Goal: Find specific page/section: Find specific page/section

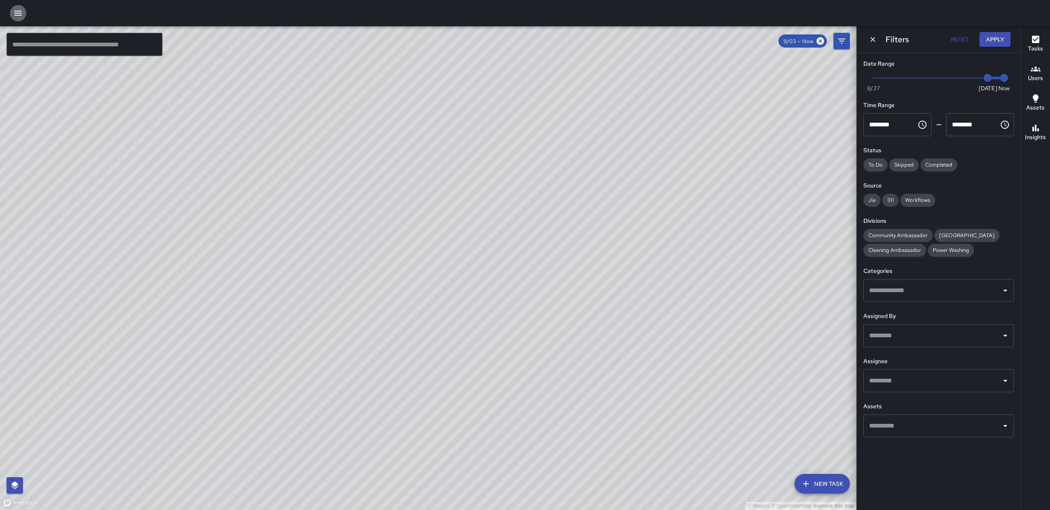
click at [18, 14] on icon "button" at bounding box center [18, 13] width 10 height 10
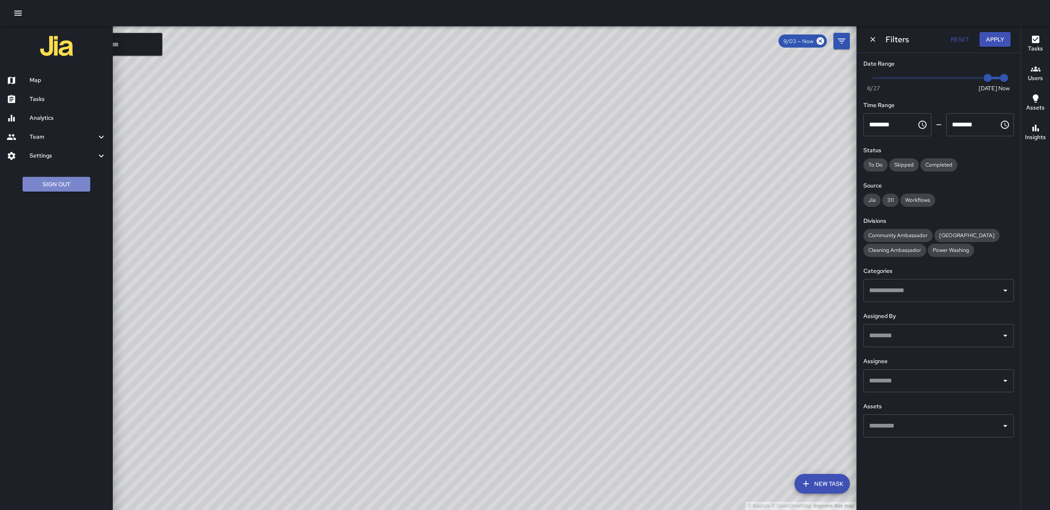
click at [78, 187] on button "Sign Out" at bounding box center [57, 184] width 68 height 15
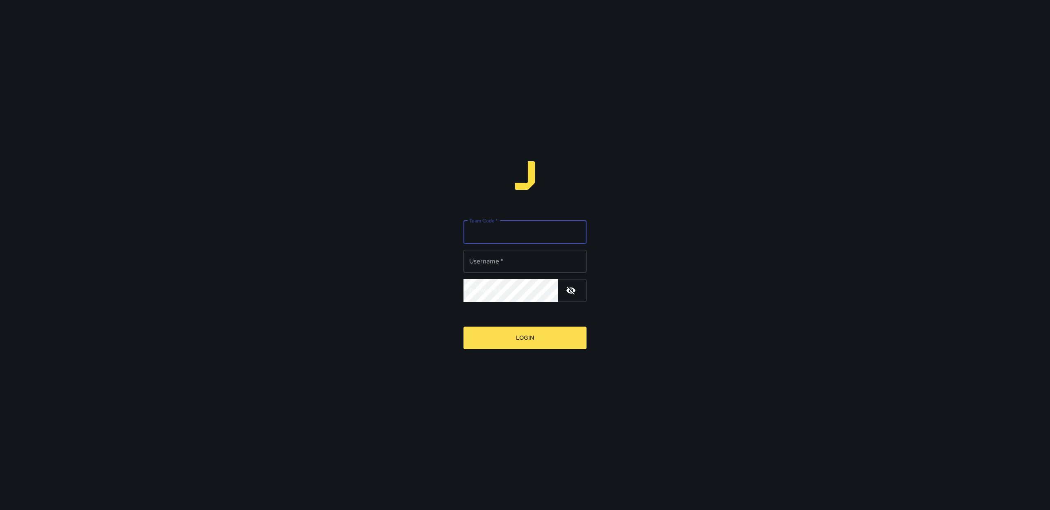
click at [533, 232] on input "Team Code   *" at bounding box center [524, 232] width 123 height 23
type input "******"
click at [491, 228] on input "Team Code   *" at bounding box center [524, 232] width 123 height 23
type input "*****"
click at [557, 342] on button "Login" at bounding box center [524, 337] width 123 height 23
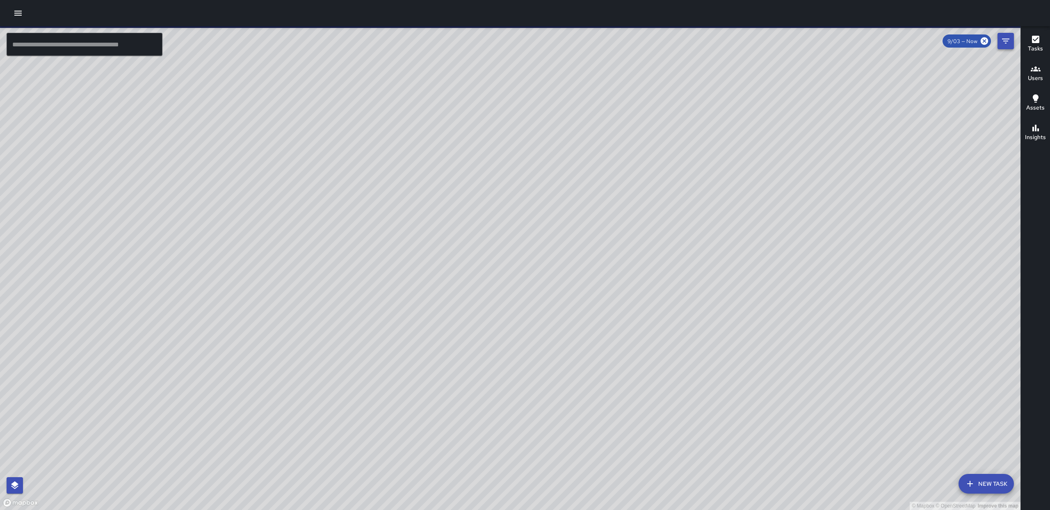
click at [998, 45] on button "Filters" at bounding box center [1005, 41] width 16 height 16
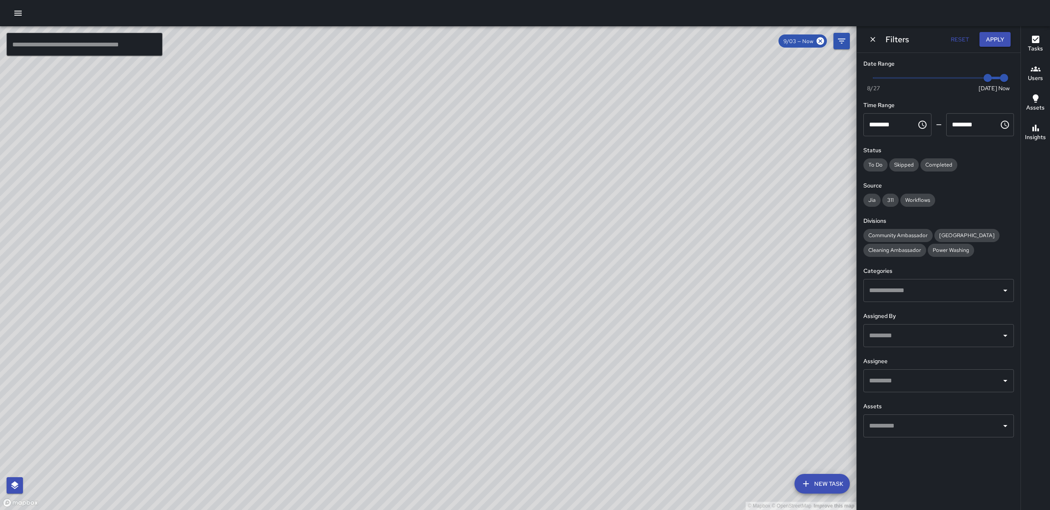
click at [950, 385] on input "text" at bounding box center [932, 381] width 131 height 16
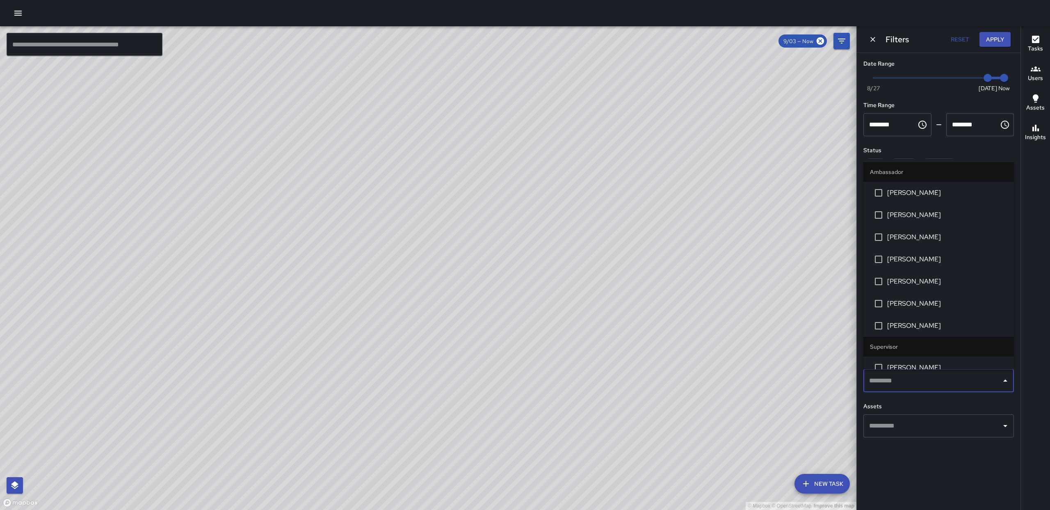
click at [919, 302] on span "[PERSON_NAME]" at bounding box center [947, 304] width 120 height 10
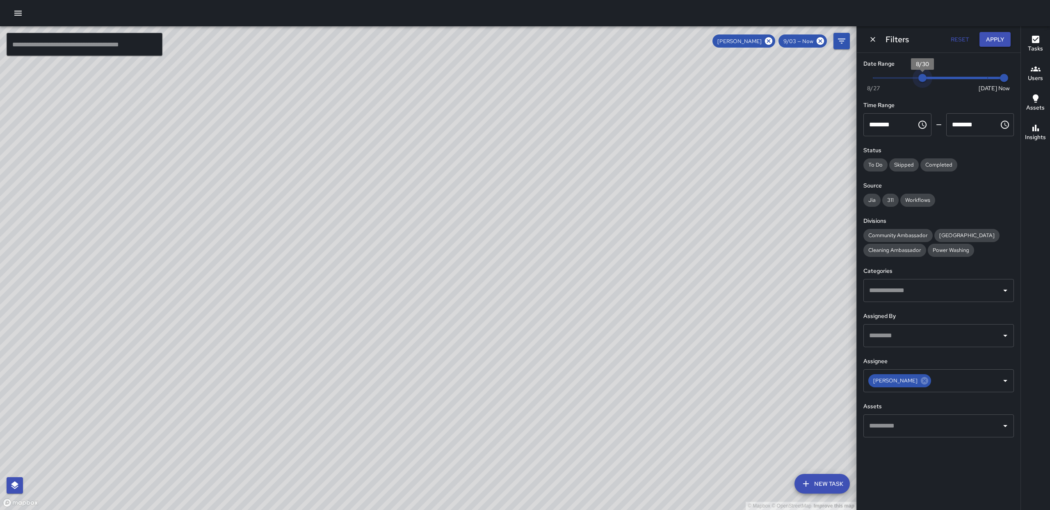
type input "*"
drag, startPoint x: 982, startPoint y: 80, endPoint x: 839, endPoint y: 78, distance: 143.5
click at [839, 78] on div "© Mapbox © OpenStreetMap Improve this map ​ New Task [PERSON_NAME] 9/03 — Now M…" at bounding box center [525, 267] width 1050 height 483
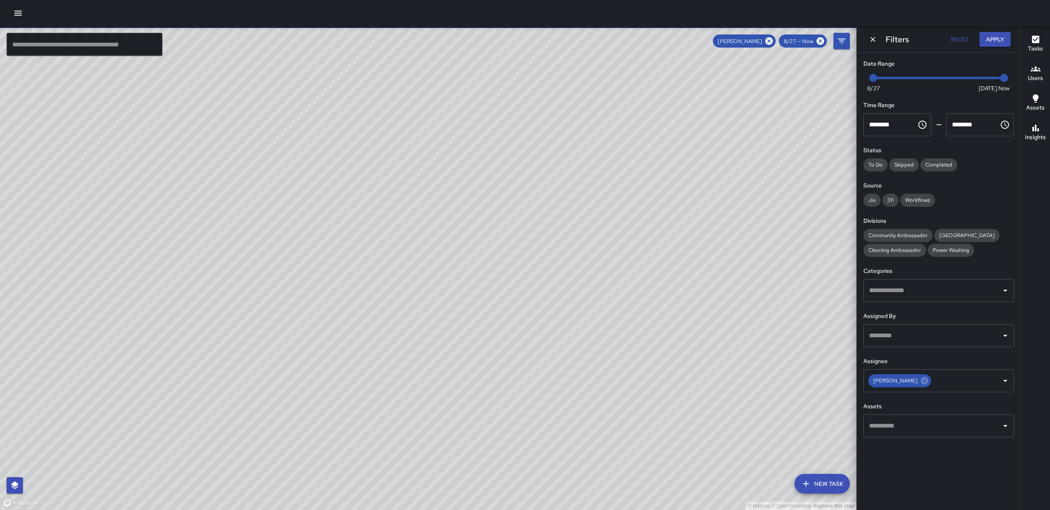
drag, startPoint x: 519, startPoint y: 373, endPoint x: 496, endPoint y: 370, distance: 22.7
click at [492, 369] on div "© Mapbox © OpenStreetMap Improve this map" at bounding box center [428, 267] width 856 height 483
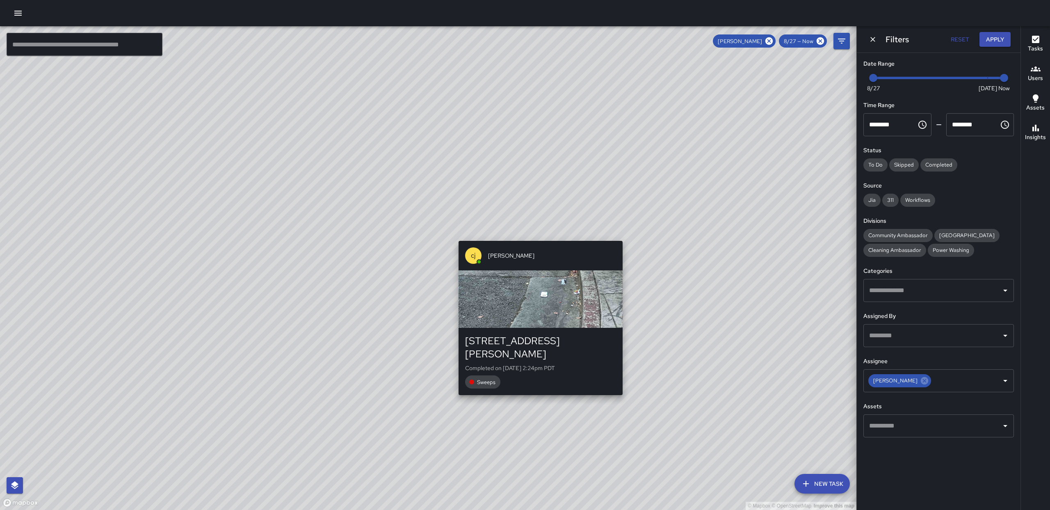
click at [540, 387] on div "© Mapbox © OpenStreetMap Improve this map [PERSON_NAME] [PERSON_NAME] [STREET_A…" at bounding box center [428, 267] width 856 height 483
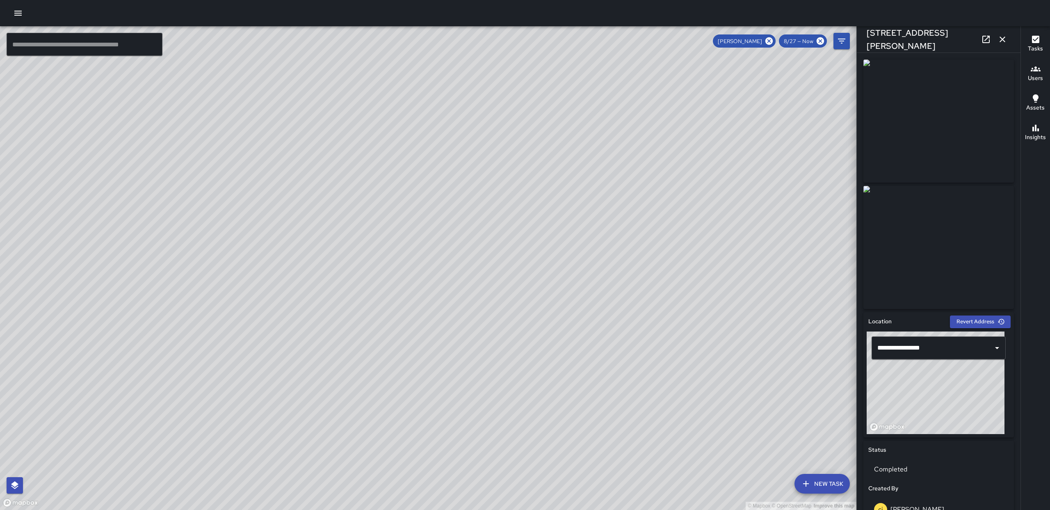
type input "**********"
click at [795, 36] on div "8/27 — Now" at bounding box center [803, 40] width 48 height 13
click at [818, 40] on icon at bounding box center [819, 40] width 7 height 7
click at [838, 41] on icon "Filters" at bounding box center [842, 41] width 10 height 10
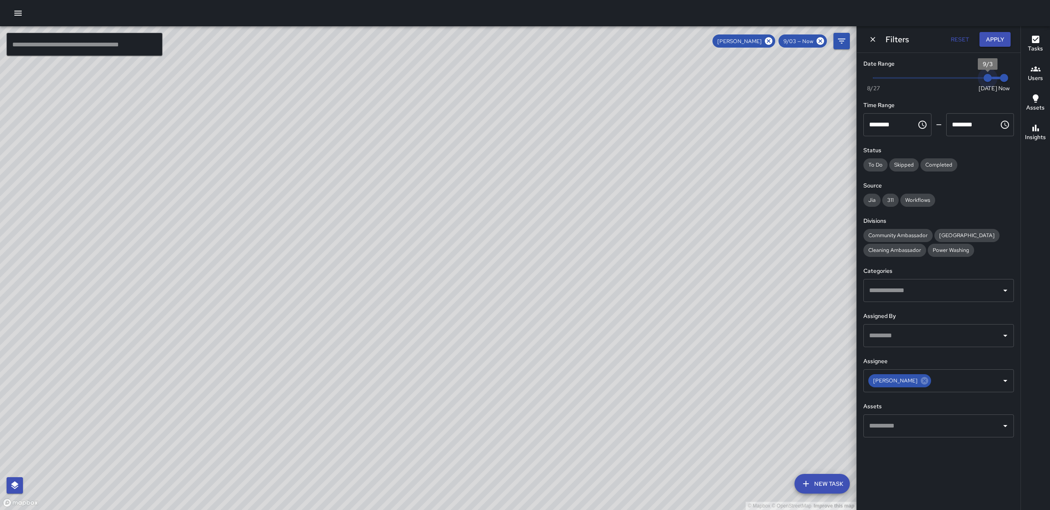
drag, startPoint x: 884, startPoint y: 80, endPoint x: 993, endPoint y: 85, distance: 109.2
click at [993, 84] on span "Now [DATE] [DATE] 2:24 pm" at bounding box center [938, 78] width 131 height 12
click at [984, 41] on button "Apply" at bounding box center [994, 39] width 31 height 15
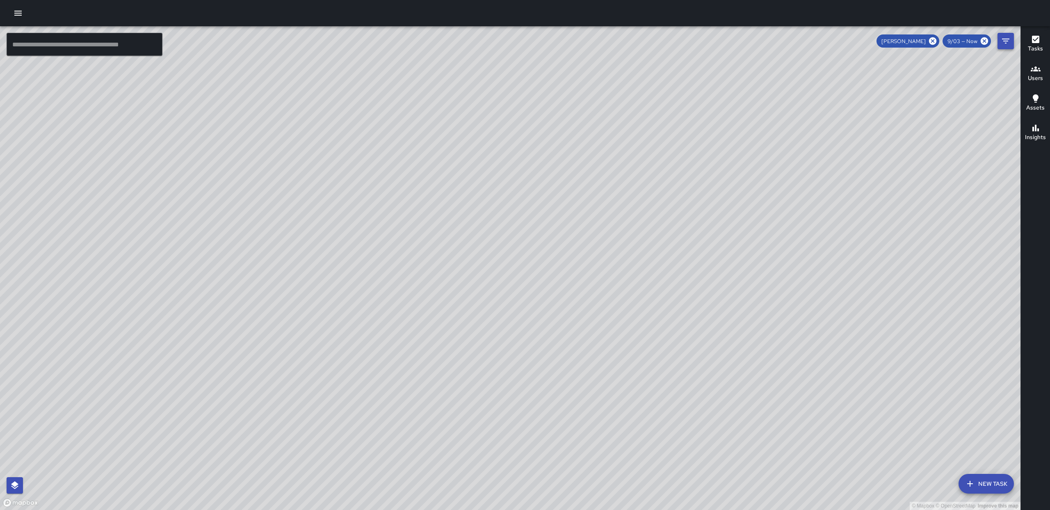
drag, startPoint x: 983, startPoint y: 43, endPoint x: 999, endPoint y: 43, distance: 15.6
click at [985, 43] on icon at bounding box center [984, 40] width 9 height 9
click at [1000, 43] on button "Filters" at bounding box center [1005, 41] width 16 height 16
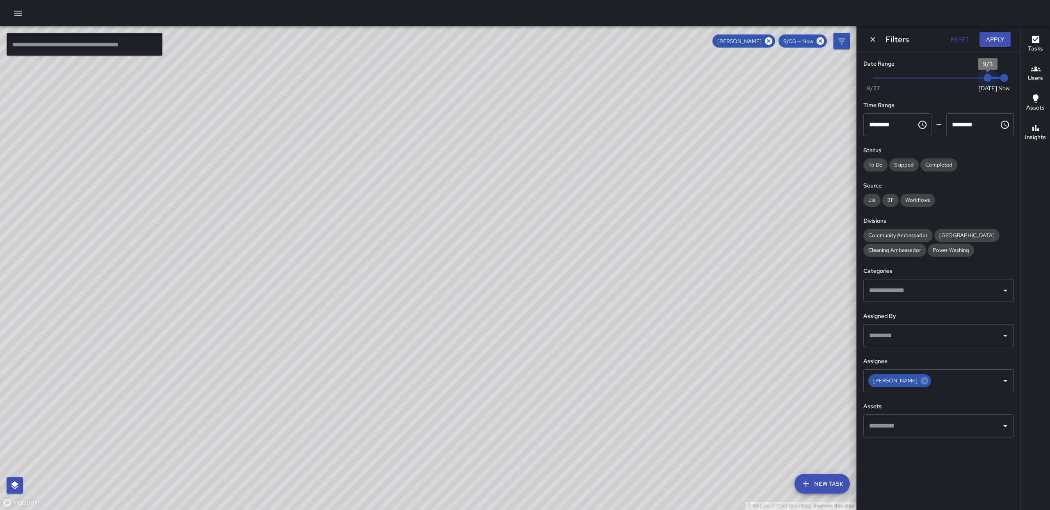
type input "*"
drag, startPoint x: 982, startPoint y: 77, endPoint x: 972, endPoint y: 79, distance: 9.6
click at [972, 79] on span "9/2" at bounding box center [971, 78] width 8 height 8
type input "*"
drag, startPoint x: 996, startPoint y: 80, endPoint x: 978, endPoint y: 79, distance: 17.6
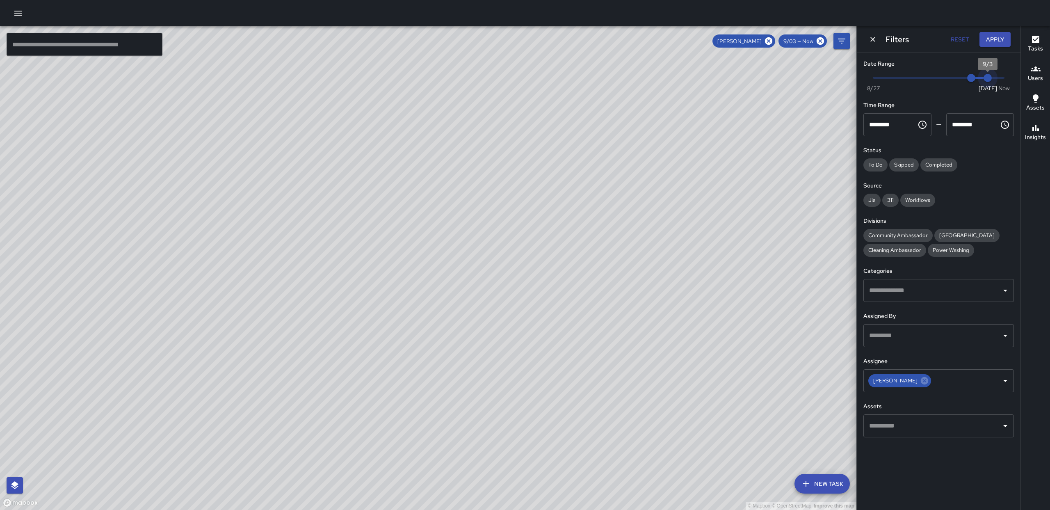
click at [978, 79] on span "Now [DATE] 9/2 9/3" at bounding box center [938, 78] width 131 height 12
click at [986, 39] on button "Apply" at bounding box center [994, 39] width 31 height 15
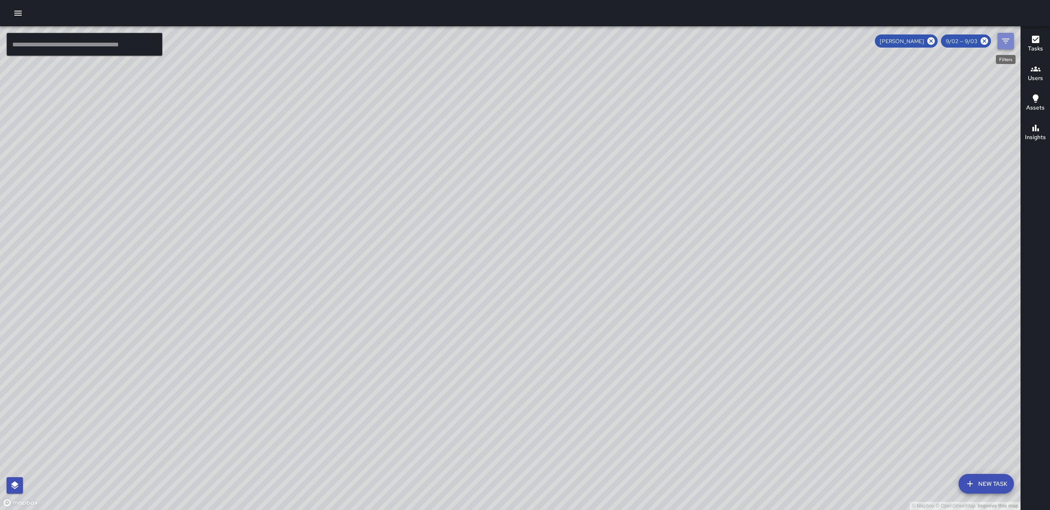
click at [1008, 42] on icon "Filters" at bounding box center [1006, 41] width 10 height 10
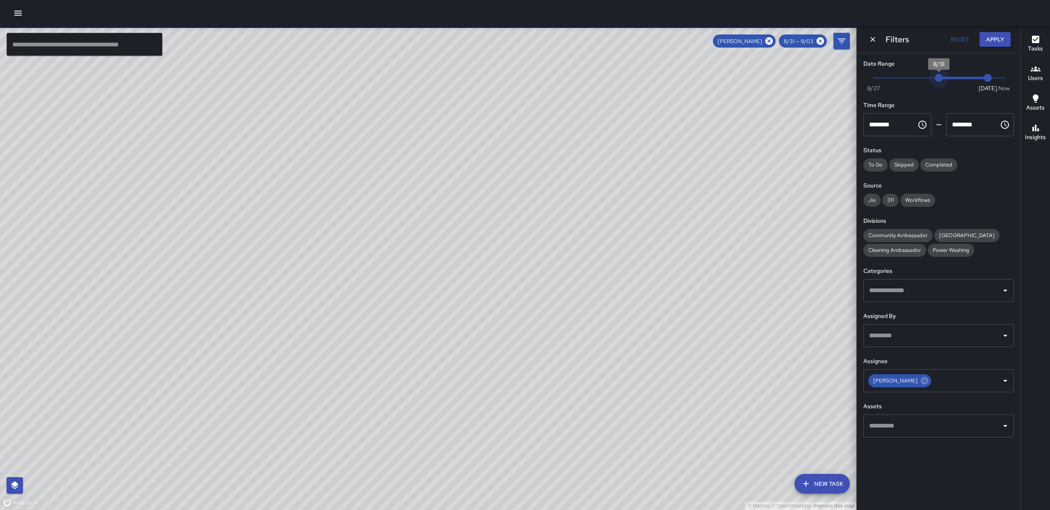
type input "*"
drag, startPoint x: 970, startPoint y: 79, endPoint x: 928, endPoint y: 85, distance: 42.3
click at [928, 85] on div "Now [DATE] 8/30 9/3" at bounding box center [938, 83] width 150 height 23
type input "*"
drag, startPoint x: 988, startPoint y: 82, endPoint x: 930, endPoint y: 83, distance: 57.4
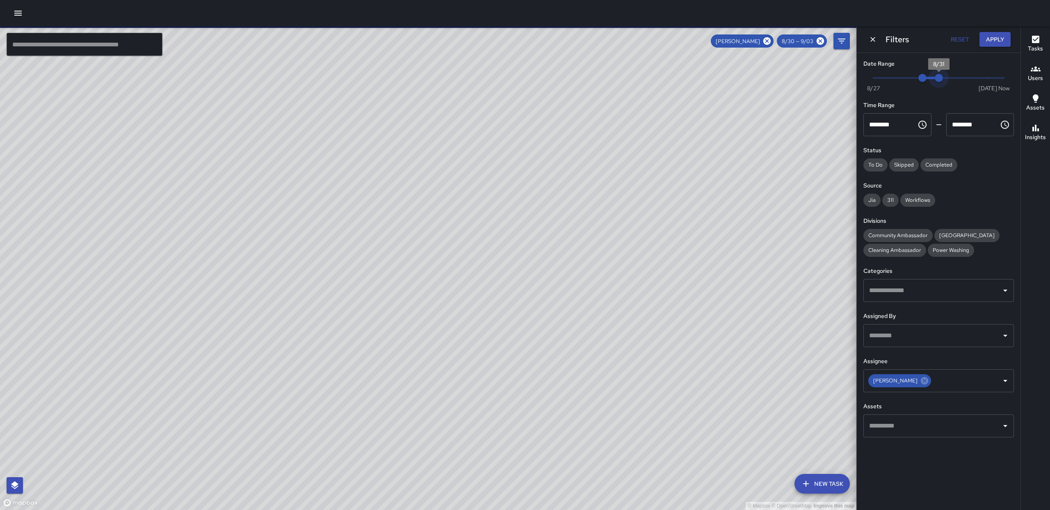
click at [930, 83] on span "Now [DATE] 8/30 8/31" at bounding box center [938, 78] width 131 height 12
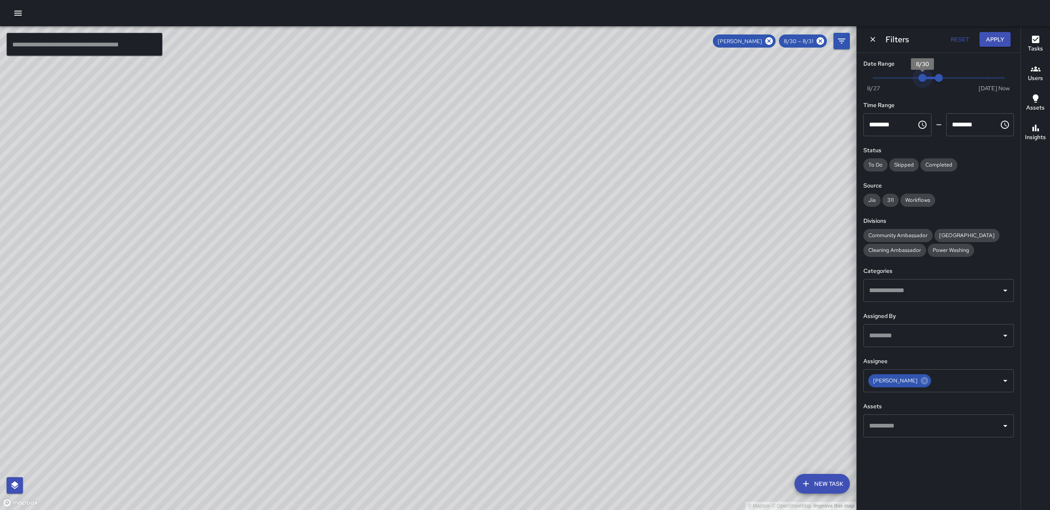
type input "*"
drag, startPoint x: 924, startPoint y: 80, endPoint x: 910, endPoint y: 83, distance: 14.2
click at [910, 82] on span "8/29" at bounding box center [906, 78] width 8 height 8
drag, startPoint x: 928, startPoint y: 80, endPoint x: 917, endPoint y: 80, distance: 11.5
click at [918, 80] on span "8/30" at bounding box center [922, 78] width 8 height 8
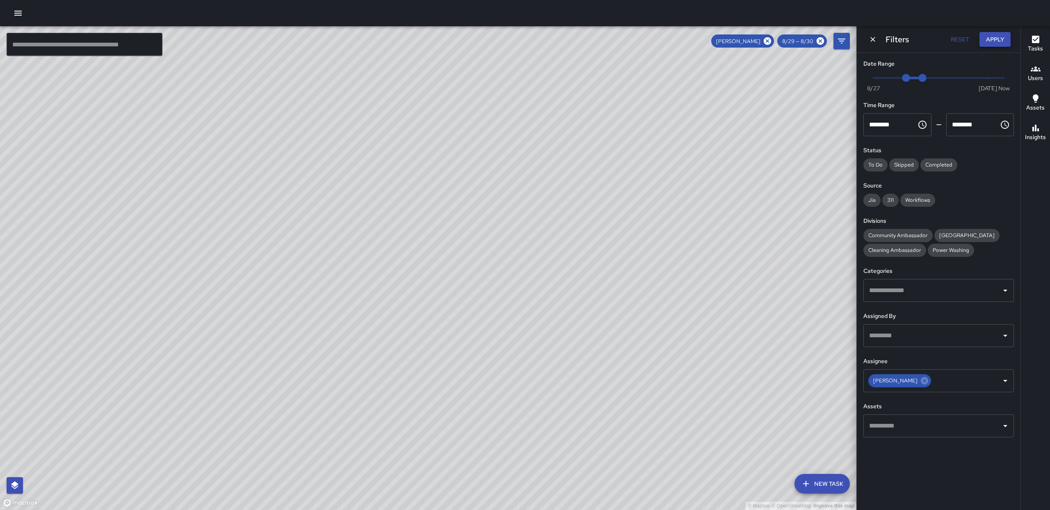
click at [1002, 37] on button "Apply" at bounding box center [994, 39] width 31 height 15
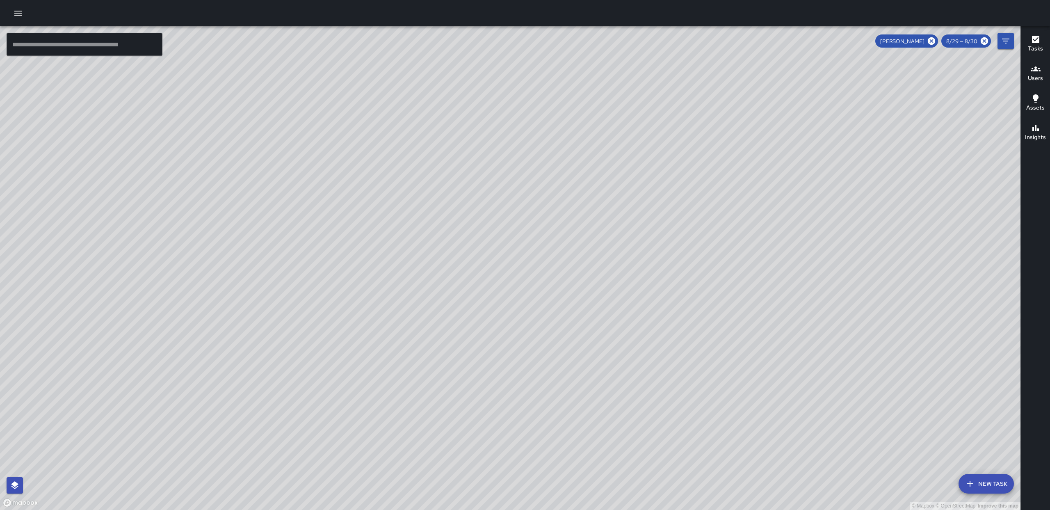
click at [632, 278] on div "[PERSON_NAME] [PERSON_NAME] Completed on [DATE] 1:56pm PDT Sweeps" at bounding box center [551, 351] width 171 height 146
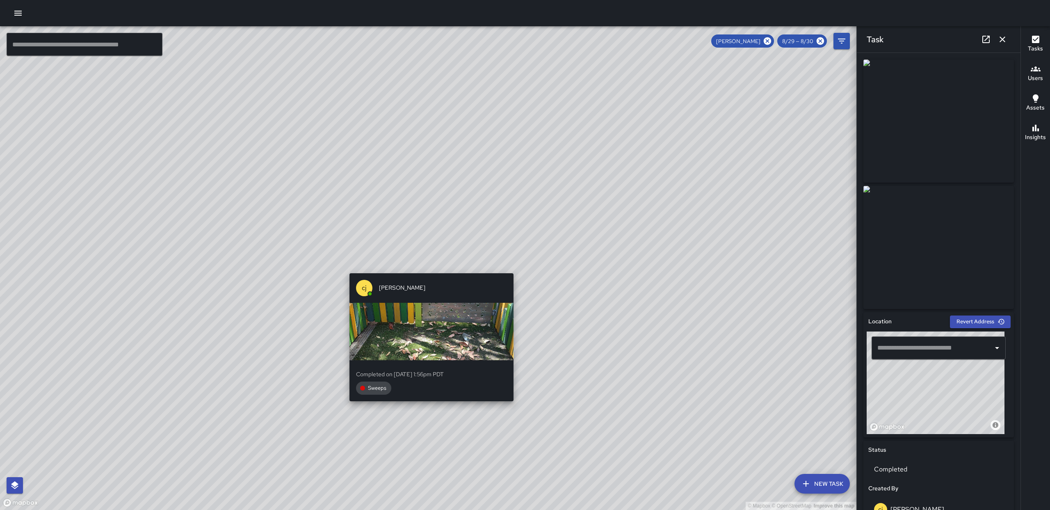
click at [427, 266] on div "© Mapbox © OpenStreetMap Improve this map [PERSON_NAME] [PERSON_NAME] Completed…" at bounding box center [428, 267] width 856 height 483
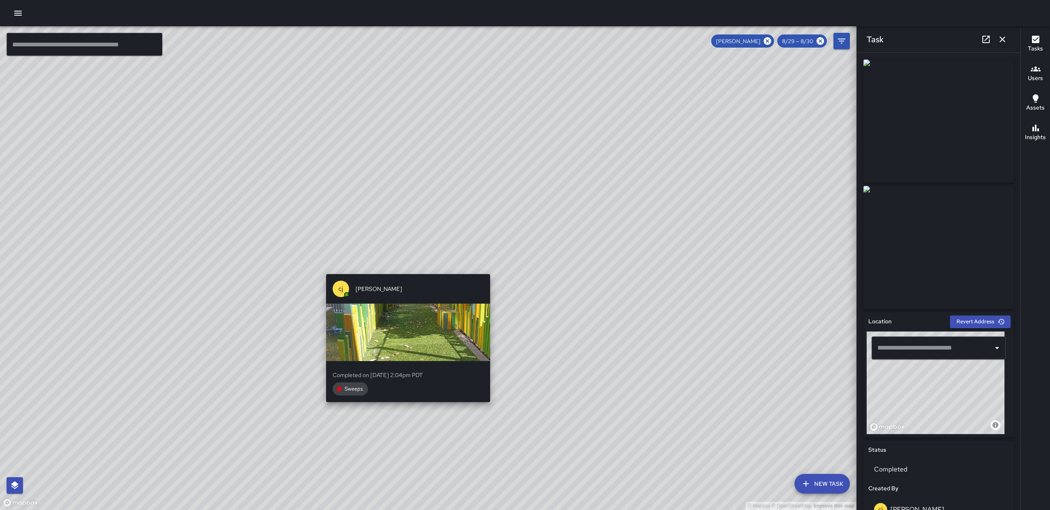
click at [403, 268] on div "© Mapbox © OpenStreetMap Improve this map [PERSON_NAME] [PERSON_NAME] Completed…" at bounding box center [428, 267] width 856 height 483
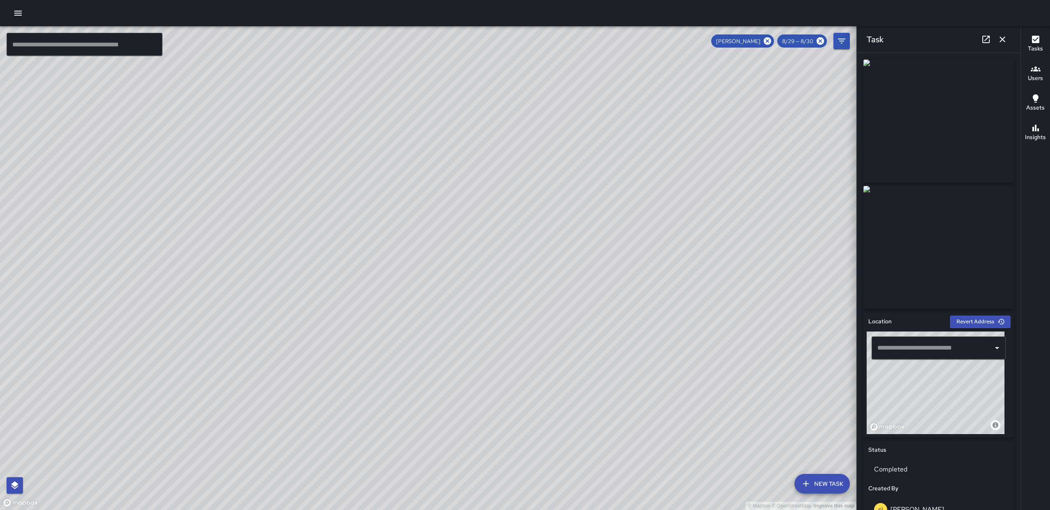
click at [1005, 43] on icon "button" at bounding box center [1002, 39] width 10 height 10
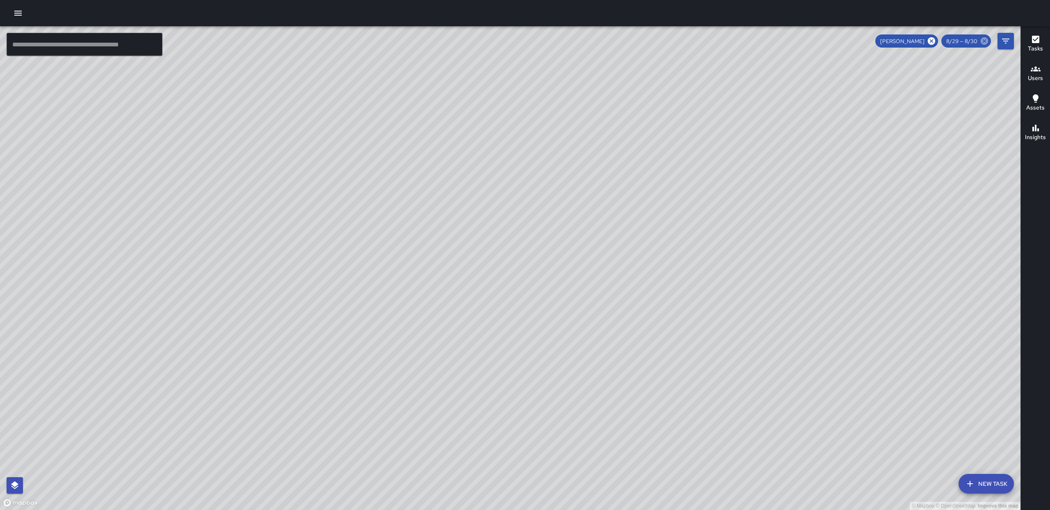
click at [981, 41] on icon at bounding box center [983, 40] width 7 height 7
click at [982, 42] on icon at bounding box center [983, 40] width 7 height 7
click at [985, 41] on icon at bounding box center [984, 40] width 9 height 9
click at [1003, 42] on icon "Filters" at bounding box center [1006, 41] width 10 height 10
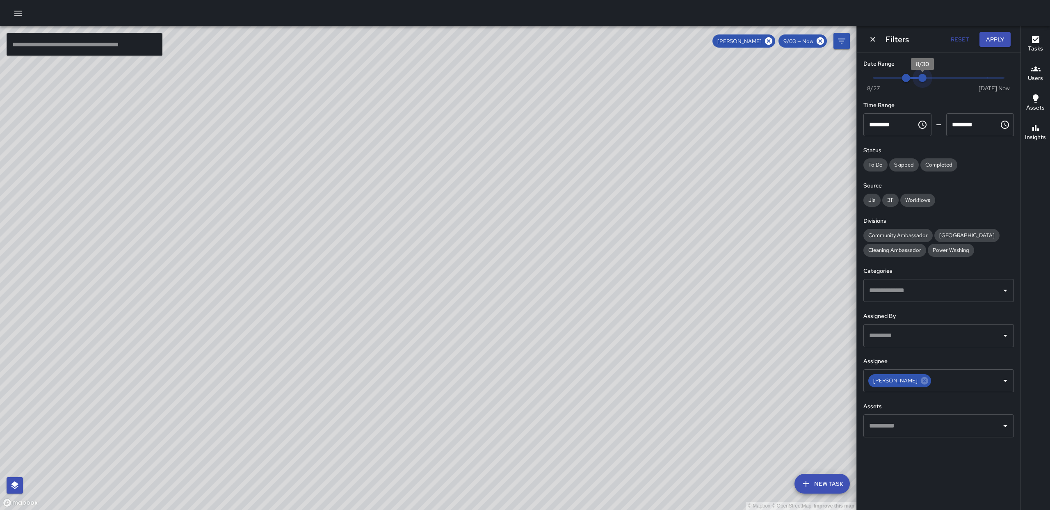
type input "*"
drag, startPoint x: 921, startPoint y: 78, endPoint x: 932, endPoint y: 80, distance: 10.9
click at [935, 80] on span "8/31" at bounding box center [939, 78] width 8 height 8
drag, startPoint x: 909, startPoint y: 76, endPoint x: 925, endPoint y: 77, distance: 16.0
click at [925, 77] on span "8/30" at bounding box center [922, 78] width 8 height 8
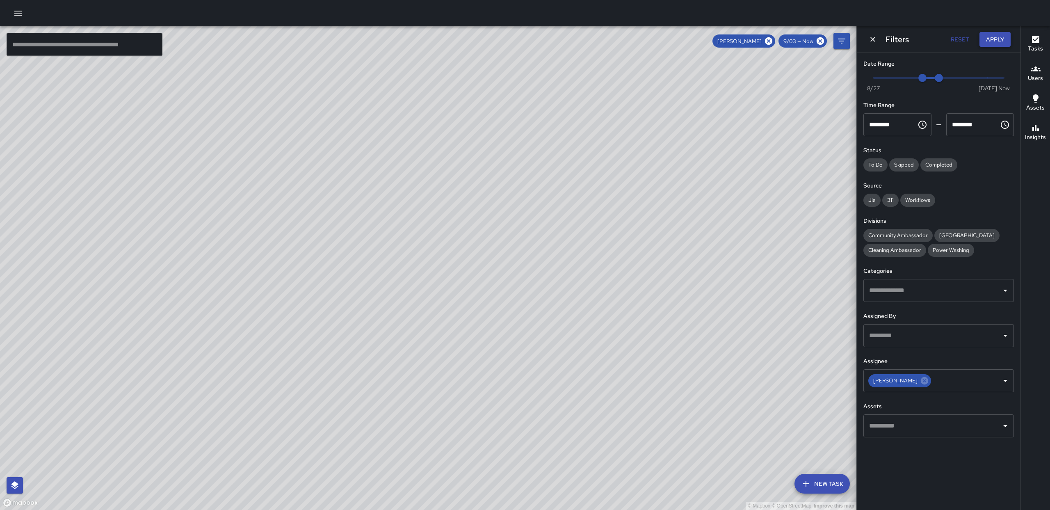
click at [985, 42] on button "Apply" at bounding box center [994, 39] width 31 height 15
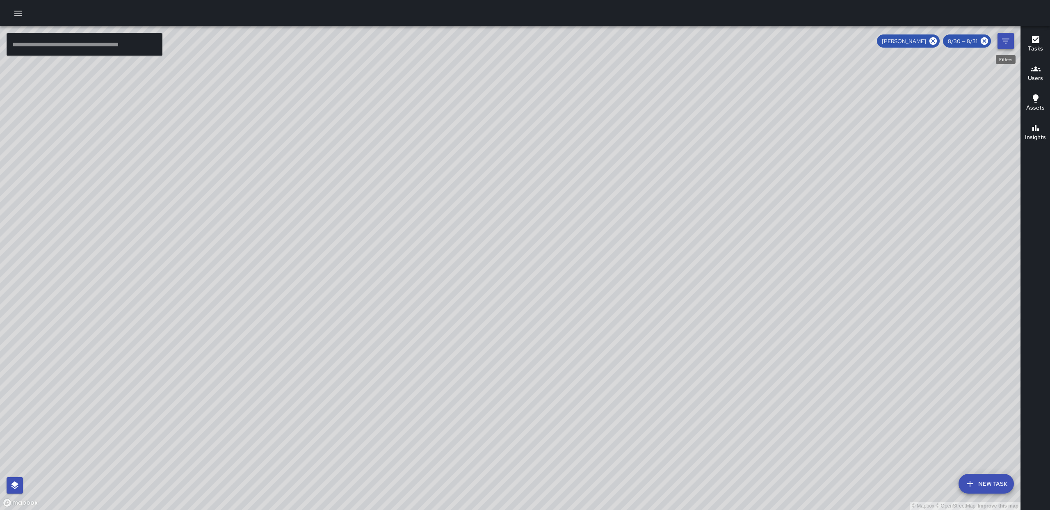
click at [1001, 44] on icon "Filters" at bounding box center [1006, 41] width 10 height 10
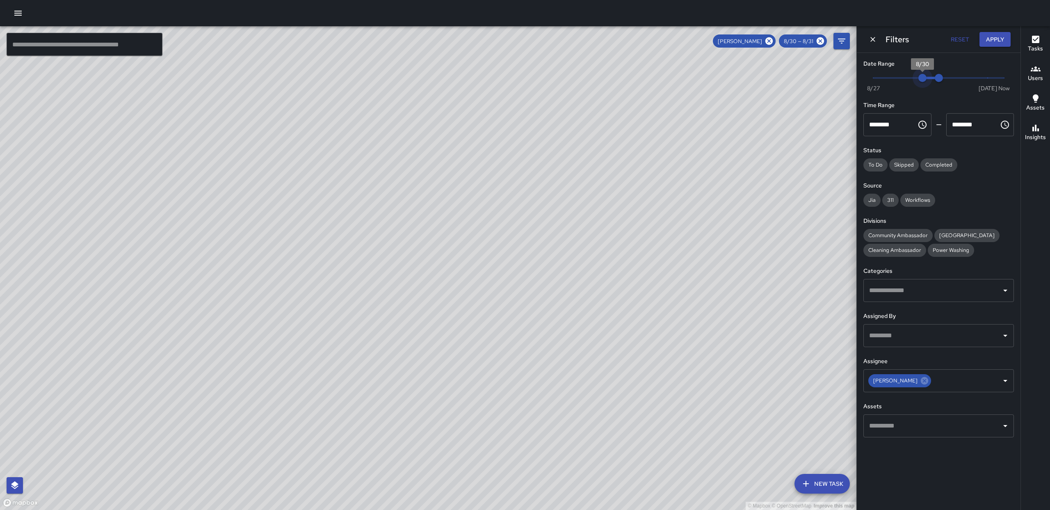
type input "*"
drag, startPoint x: 921, startPoint y: 81, endPoint x: 857, endPoint y: 80, distance: 64.4
click at [826, 85] on div "© Mapbox © OpenStreetMap Improve this map ​ New Task [PERSON_NAME] 8/30 — 8/31 …" at bounding box center [525, 267] width 1050 height 483
type input "*"
drag, startPoint x: 912, startPoint y: 81, endPoint x: 858, endPoint y: 84, distance: 54.2
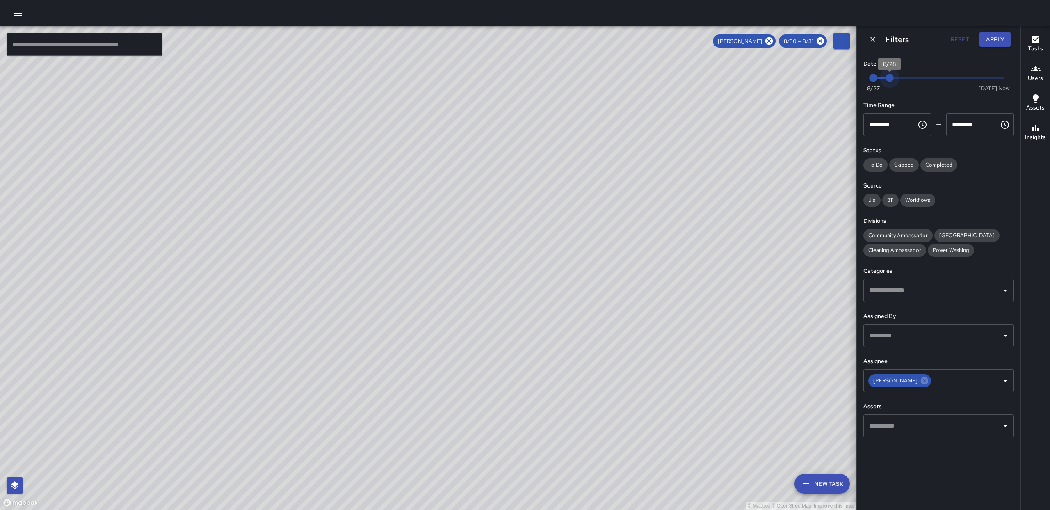
click at [858, 84] on div "Date Range Now [DATE] 8/27 8/28 Time Range ******** ​ ******** ​ Status To Do S…" at bounding box center [939, 248] width 164 height 391
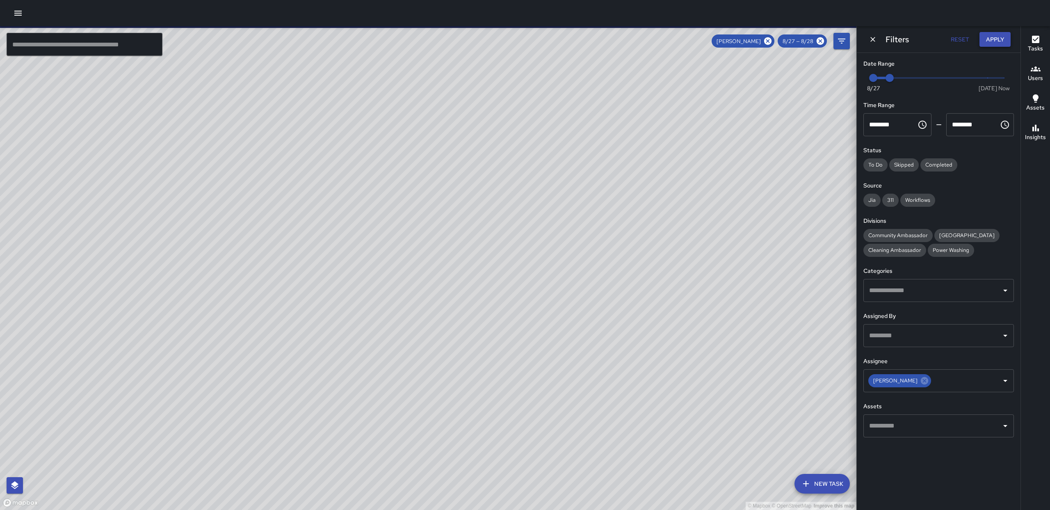
click at [987, 43] on button "Apply" at bounding box center [994, 39] width 31 height 15
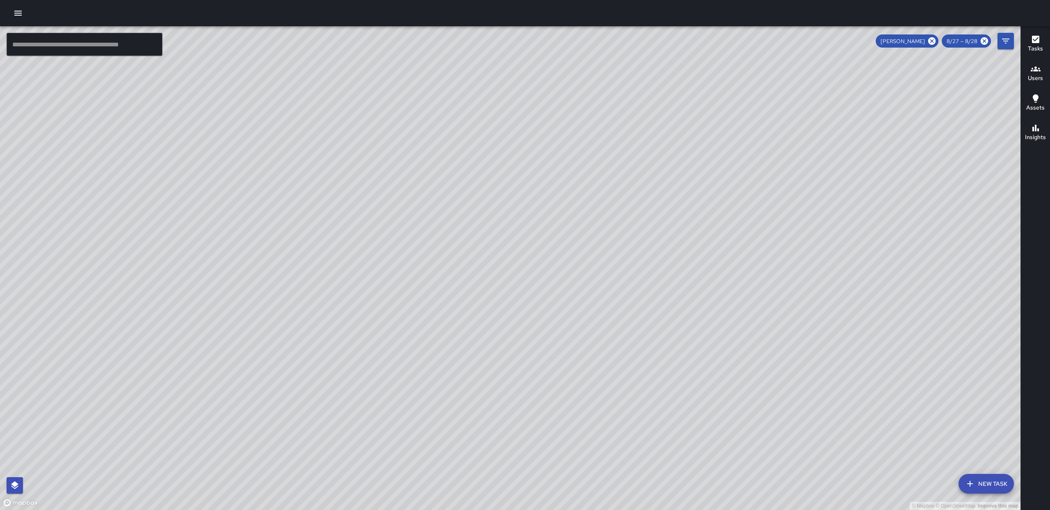
click at [535, 276] on div "© Mapbox © OpenStreetMap Improve this map [PERSON_NAME] [PERSON_NAME] Ambassado…" at bounding box center [510, 267] width 1020 height 483
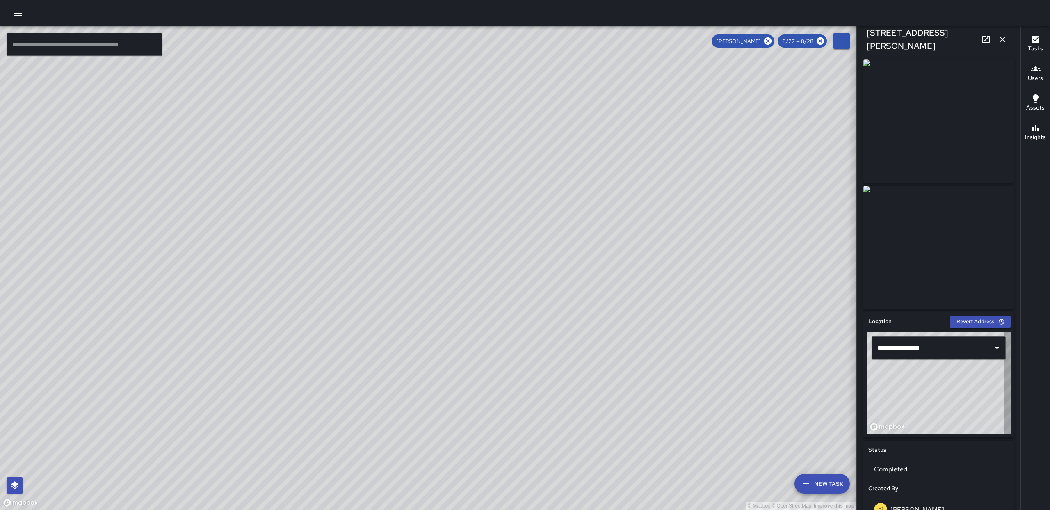
type input "**********"
drag, startPoint x: 1007, startPoint y: 42, endPoint x: 996, endPoint y: 44, distance: 11.7
click at [1007, 42] on icon "button" at bounding box center [1002, 39] width 10 height 10
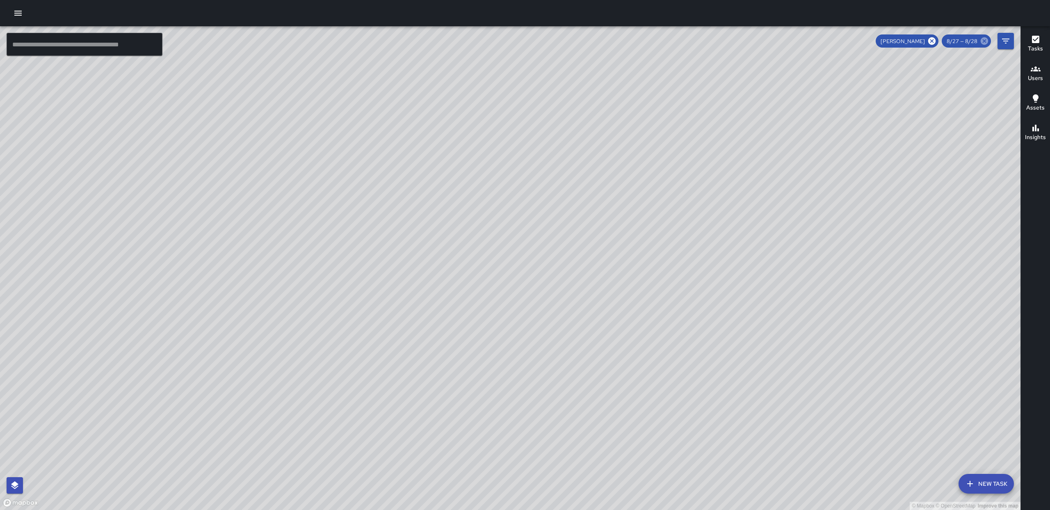
click at [985, 42] on icon at bounding box center [984, 40] width 9 height 9
click at [1009, 42] on icon "Filters" at bounding box center [1006, 41] width 10 height 10
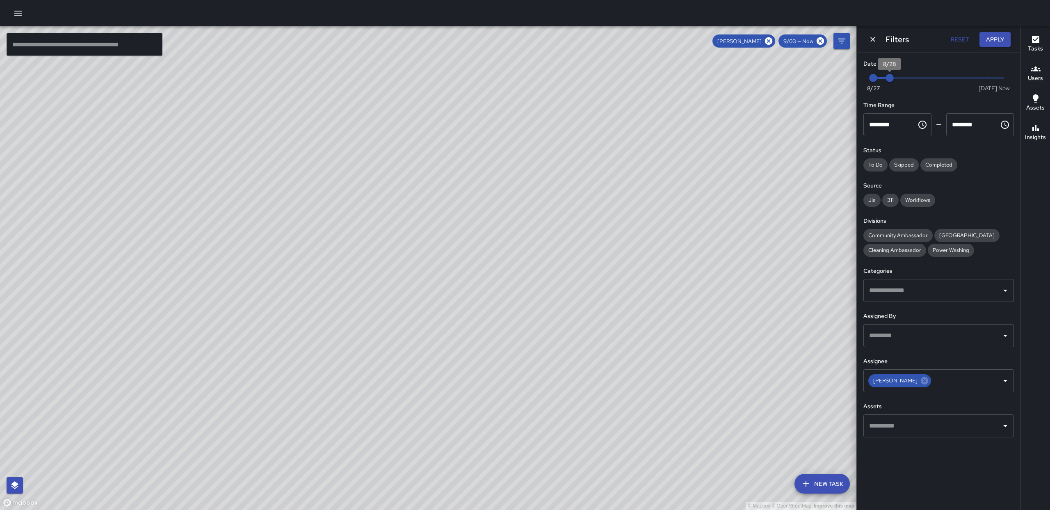
type input "*"
click at [902, 82] on span "8/29" at bounding box center [906, 78] width 8 height 8
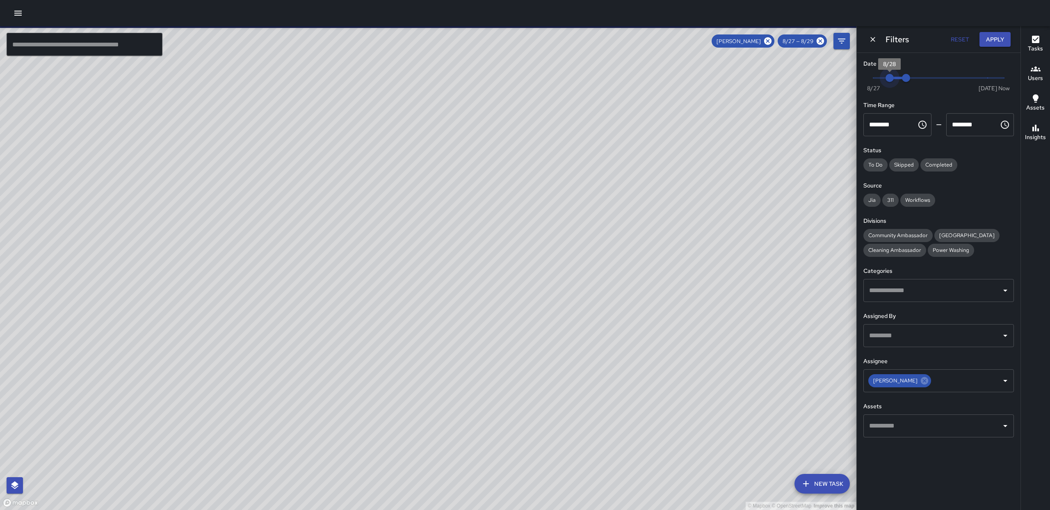
type input "*"
drag, startPoint x: 875, startPoint y: 79, endPoint x: 894, endPoint y: 80, distance: 18.9
click at [894, 80] on span "8/28" at bounding box center [889, 78] width 8 height 8
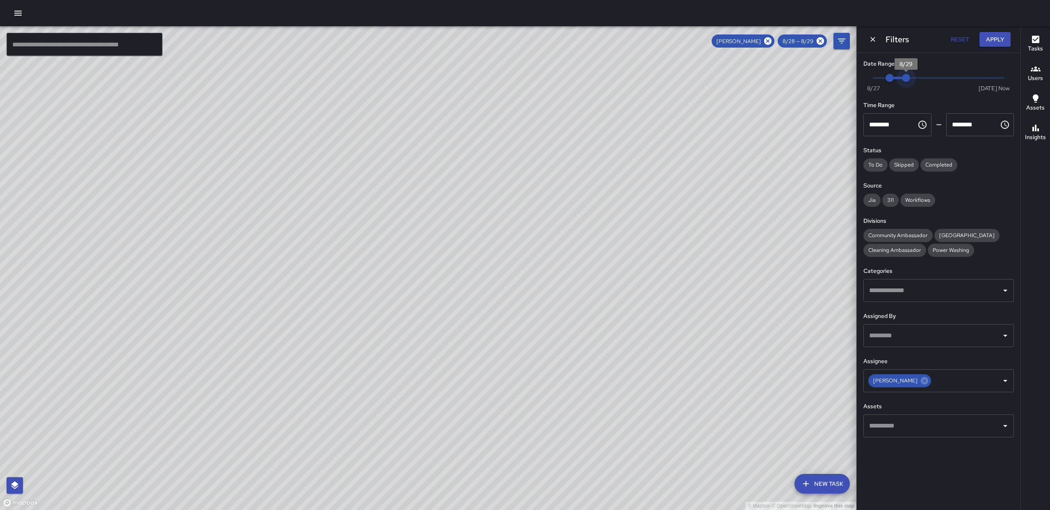
type input "*"
click at [918, 80] on span "8/30" at bounding box center [922, 78] width 8 height 8
drag, startPoint x: 893, startPoint y: 79, endPoint x: 908, endPoint y: 80, distance: 14.8
click at [908, 79] on span "8/29" at bounding box center [906, 78] width 8 height 8
click at [996, 37] on button "Apply" at bounding box center [994, 39] width 31 height 15
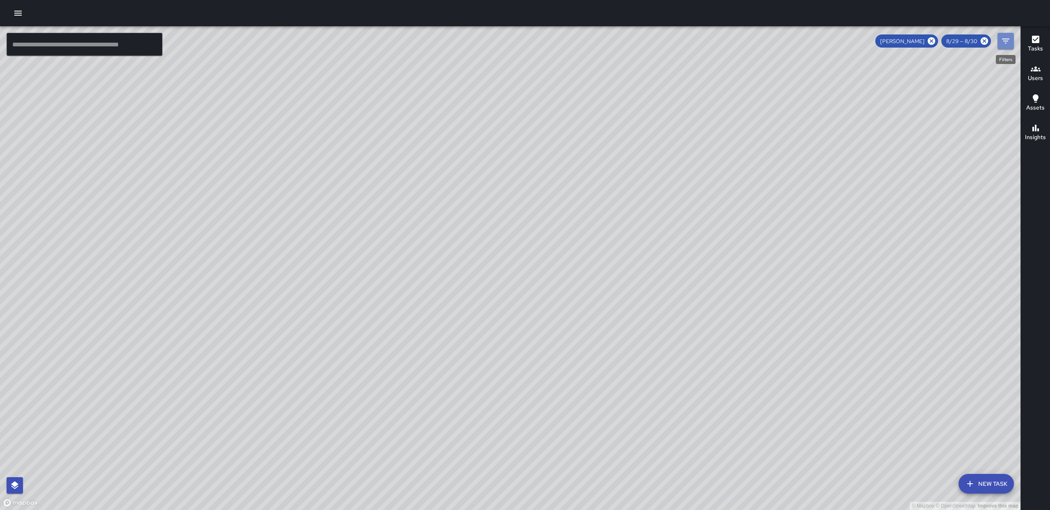
click at [1007, 41] on icon "Filters" at bounding box center [1006, 41] width 10 height 10
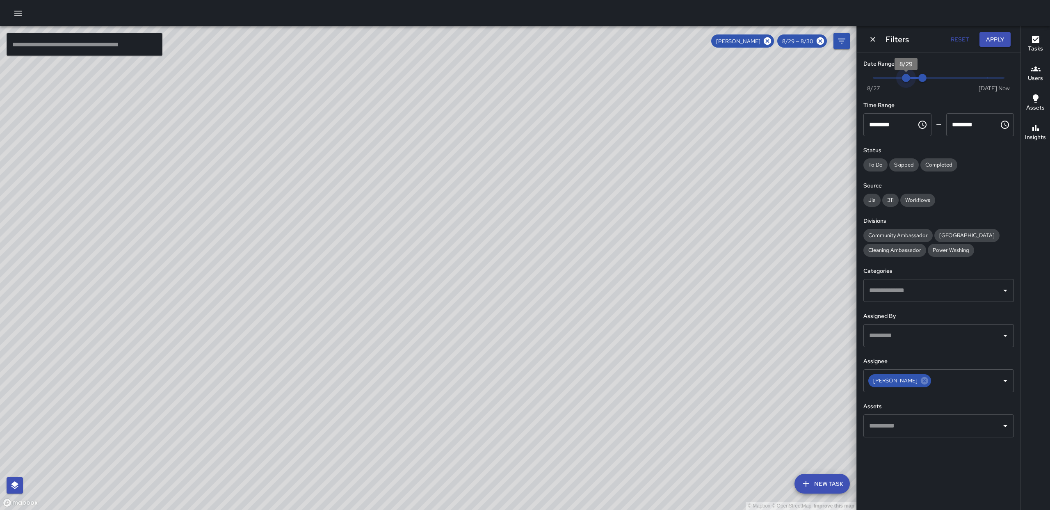
type input "*"
drag, startPoint x: 904, startPoint y: 75, endPoint x: 773, endPoint y: 66, distance: 131.1
click at [771, 68] on div "© Mapbox © OpenStreetMap Improve this map ​ New Task [PERSON_NAME] 8/29 — 8/30 …" at bounding box center [525, 267] width 1050 height 483
click at [875, 40] on icon "Dismiss" at bounding box center [872, 39] width 8 height 8
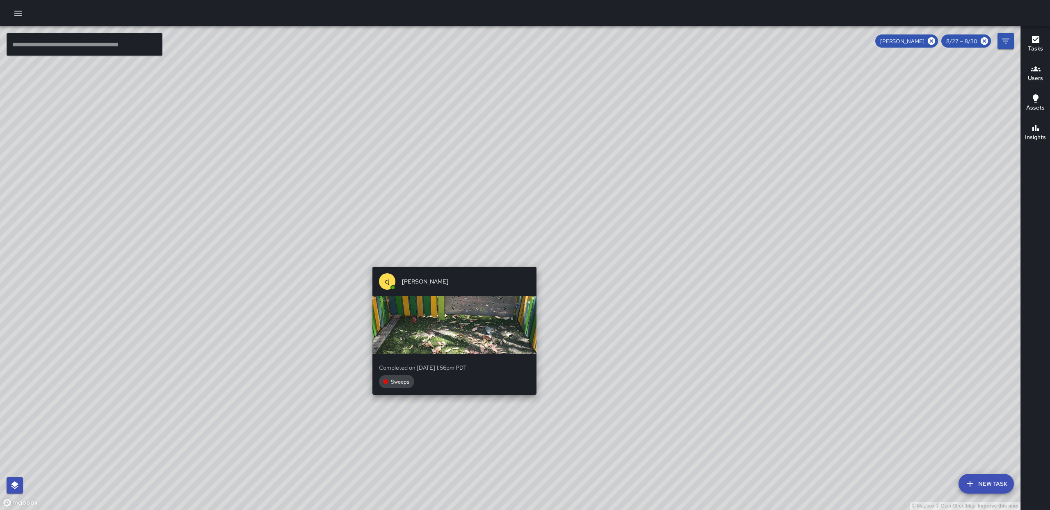
click at [530, 263] on div "© Mapbox © OpenStreetMap Improve this map [PERSON_NAME] [PERSON_NAME] Completed…" at bounding box center [510, 267] width 1020 height 483
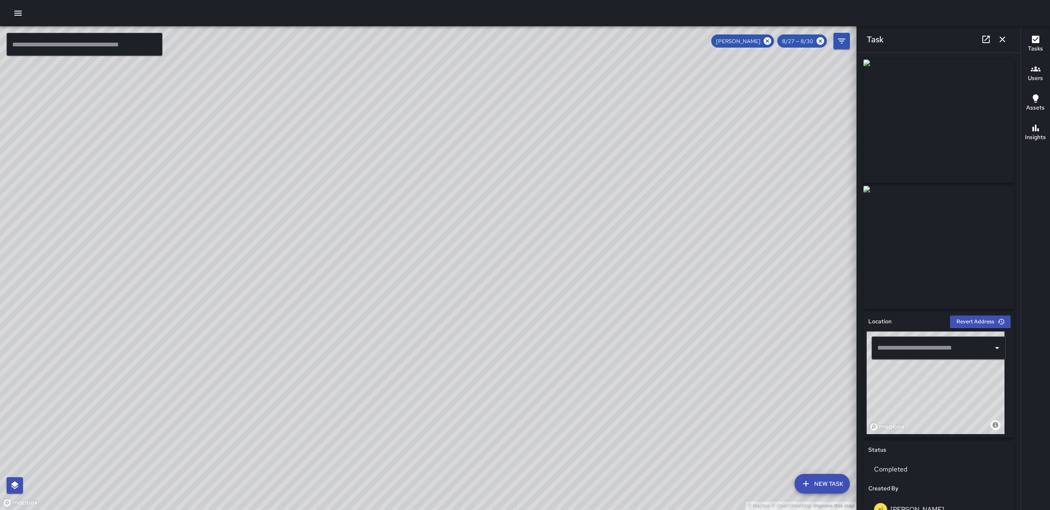
drag, startPoint x: 471, startPoint y: 232, endPoint x: 492, endPoint y: 451, distance: 220.3
click at [473, 506] on div "© Mapbox © OpenStreetMap Improve this map" at bounding box center [428, 267] width 856 height 483
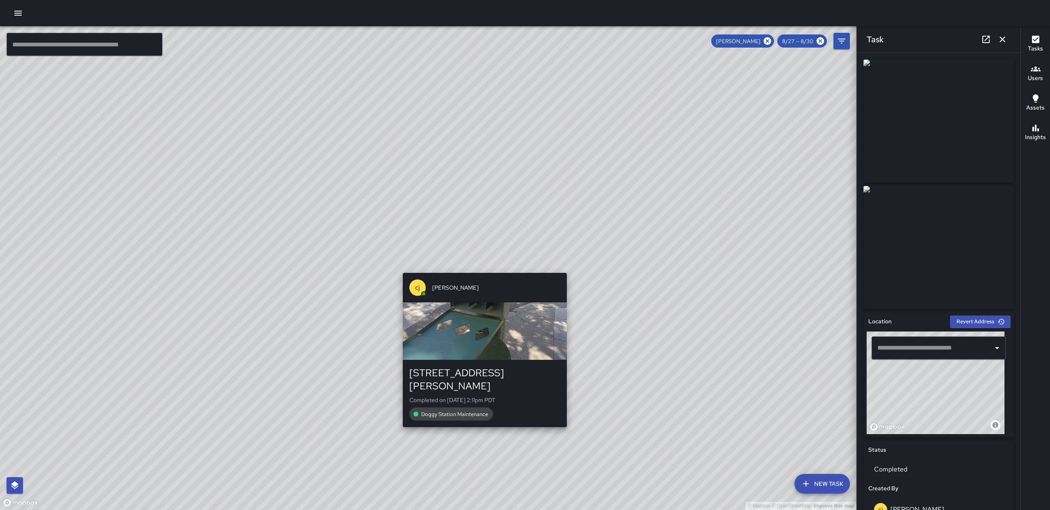
click at [483, 270] on div "[PERSON_NAME] [PERSON_NAME] [STREET_ADDRESS][PERSON_NAME] Completed on [DATE] 2…" at bounding box center [484, 349] width 171 height 161
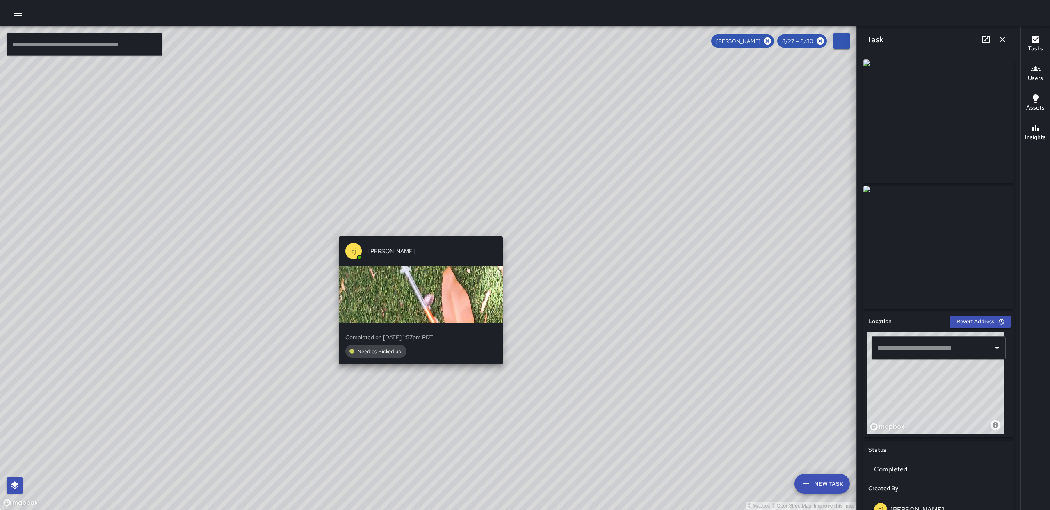
click at [417, 230] on div "© Mapbox © OpenStreetMap Improve this map [PERSON_NAME] [PERSON_NAME] Completed…" at bounding box center [428, 267] width 856 height 483
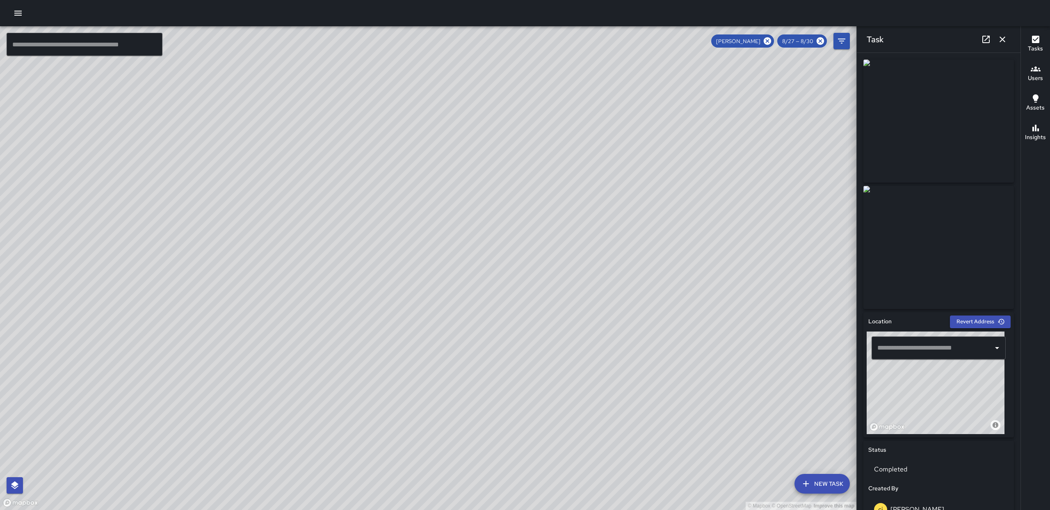
drag, startPoint x: 793, startPoint y: 124, endPoint x: 800, endPoint y: 100, distance: 24.5
click at [792, 122] on div "© Mapbox © OpenStreetMap Improve this map" at bounding box center [428, 267] width 856 height 483
drag, startPoint x: 1004, startPoint y: 44, endPoint x: 999, endPoint y: 39, distance: 7.0
click at [1000, 39] on button "button" at bounding box center [1002, 39] width 16 height 16
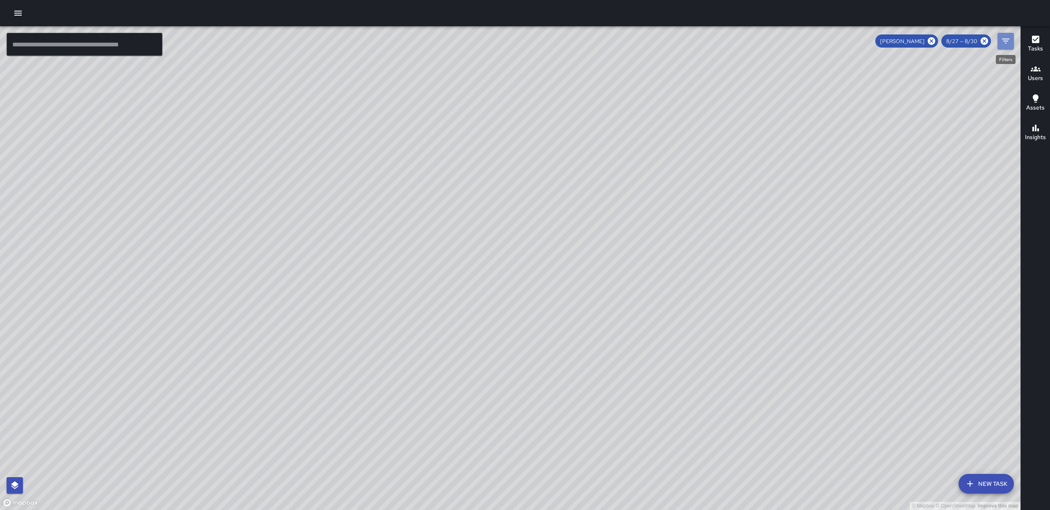
drag, startPoint x: 1001, startPoint y: 42, endPoint x: 1005, endPoint y: 93, distance: 51.0
click at [1000, 41] on button "Filters" at bounding box center [1005, 41] width 16 height 16
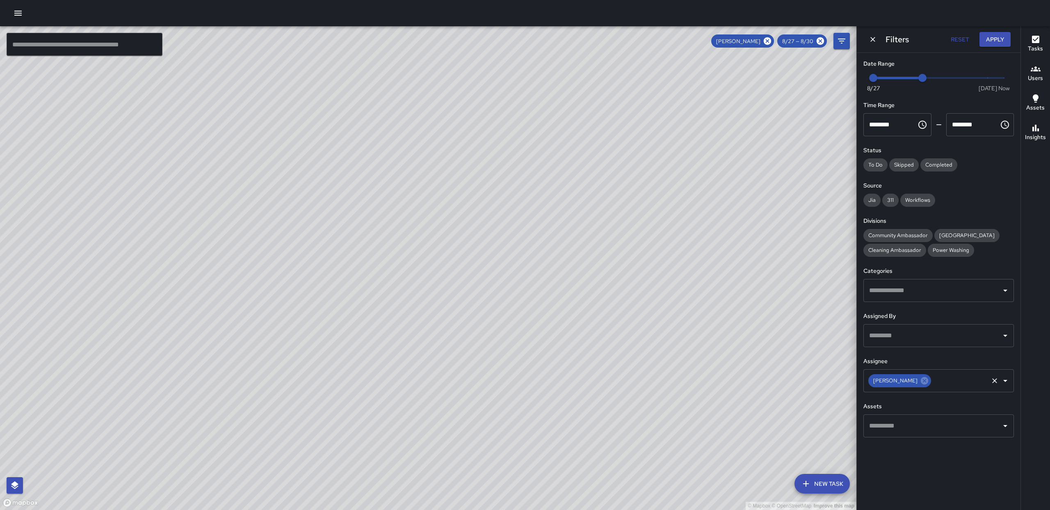
click at [918, 390] on div "[PERSON_NAME] ​" at bounding box center [938, 380] width 150 height 23
click at [921, 378] on icon at bounding box center [924, 380] width 7 height 7
